Goal: Task Accomplishment & Management: Use online tool/utility

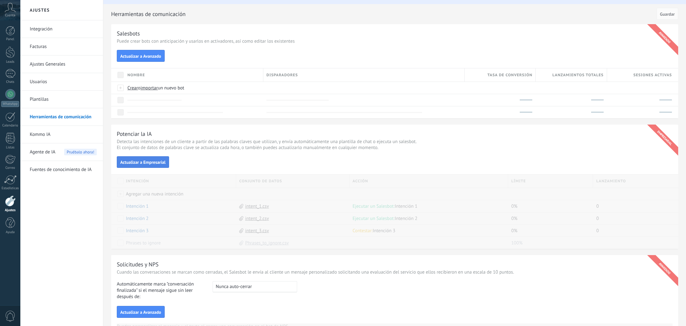
scroll to position [16, 0]
click at [133, 90] on span "Crear" at bounding box center [133, 88] width 11 height 6
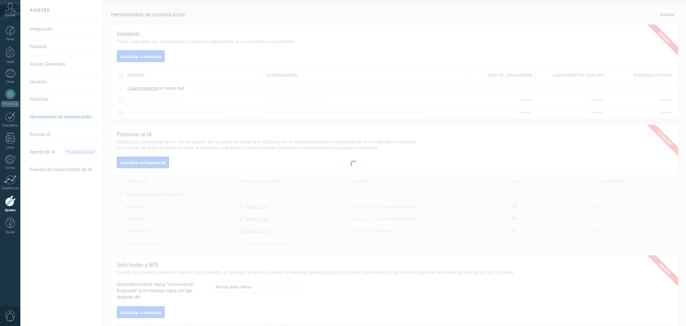
click at [361, 181] on div at bounding box center [353, 163] width 666 height 326
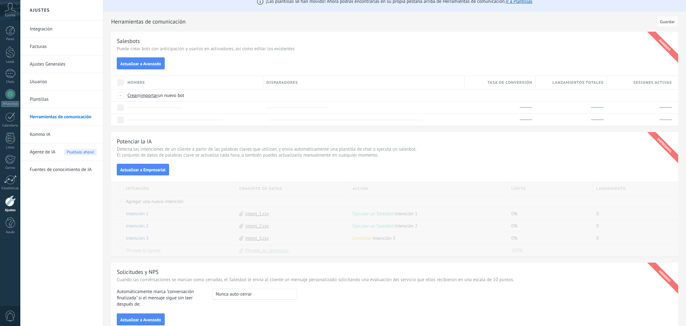
drag, startPoint x: 231, startPoint y: 173, endPoint x: 179, endPoint y: 172, distance: 52.3
click at [232, 172] on div "Actualizar a Empresarial" at bounding box center [395, 170] width 556 height 12
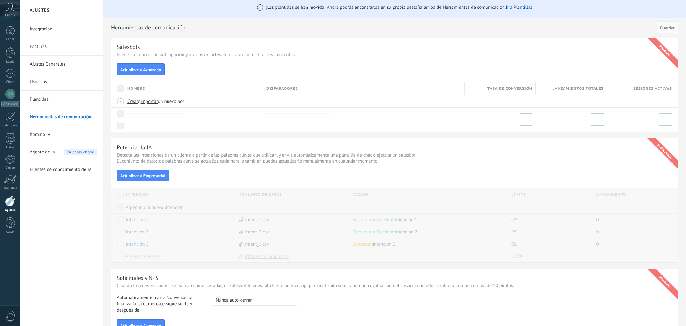
scroll to position [5, 0]
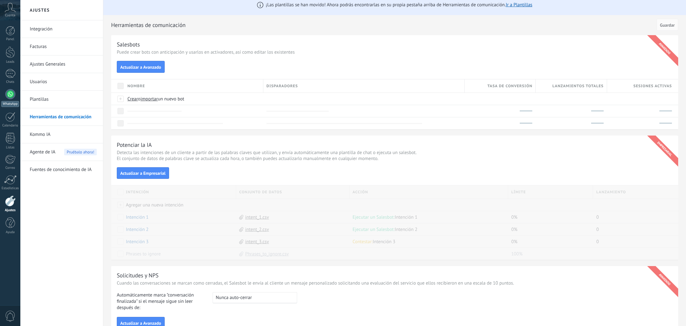
click at [10, 94] on div at bounding box center [10, 94] width 10 height 10
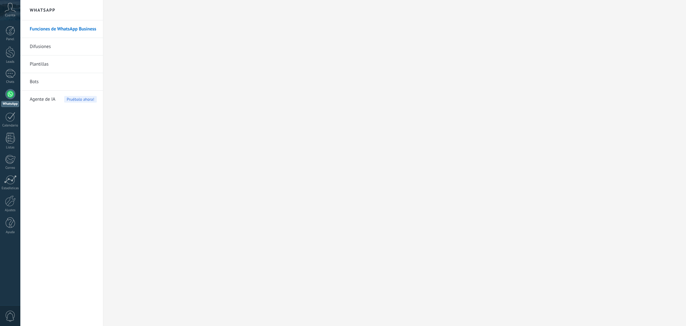
click at [47, 28] on link "Funciones de WhatsApp Business" at bounding box center [63, 29] width 67 height 18
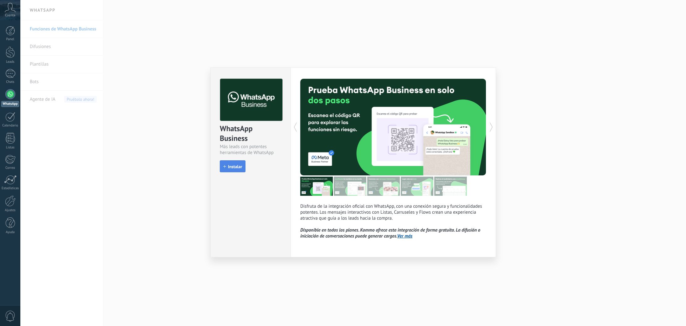
click at [240, 166] on span "Instalar" at bounding box center [235, 166] width 14 height 4
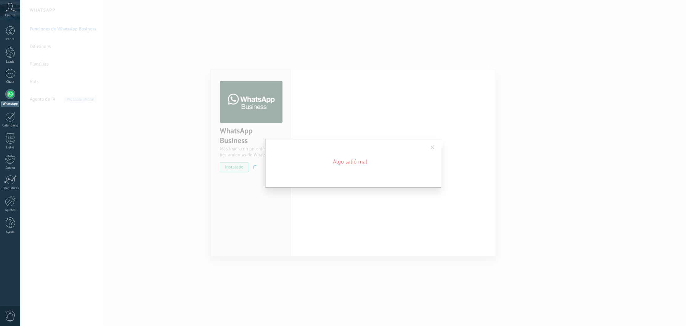
click at [437, 146] on span at bounding box center [433, 147] width 10 height 11
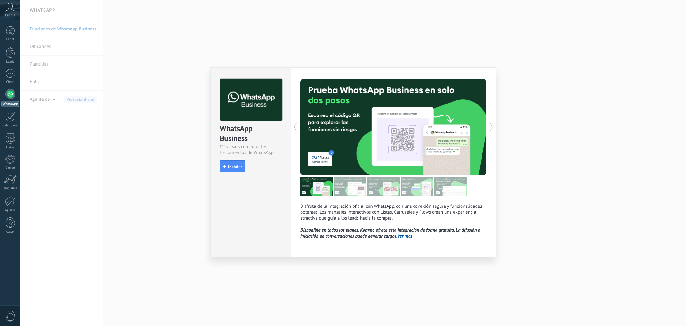
click at [411, 239] on link "Ver más" at bounding box center [405, 236] width 15 height 6
click at [596, 101] on div "WhatsApp Business Más leads con potentes herramientas de WhatsApp install Insta…" at bounding box center [353, 163] width 666 height 326
